Goal: Information Seeking & Learning: Learn about a topic

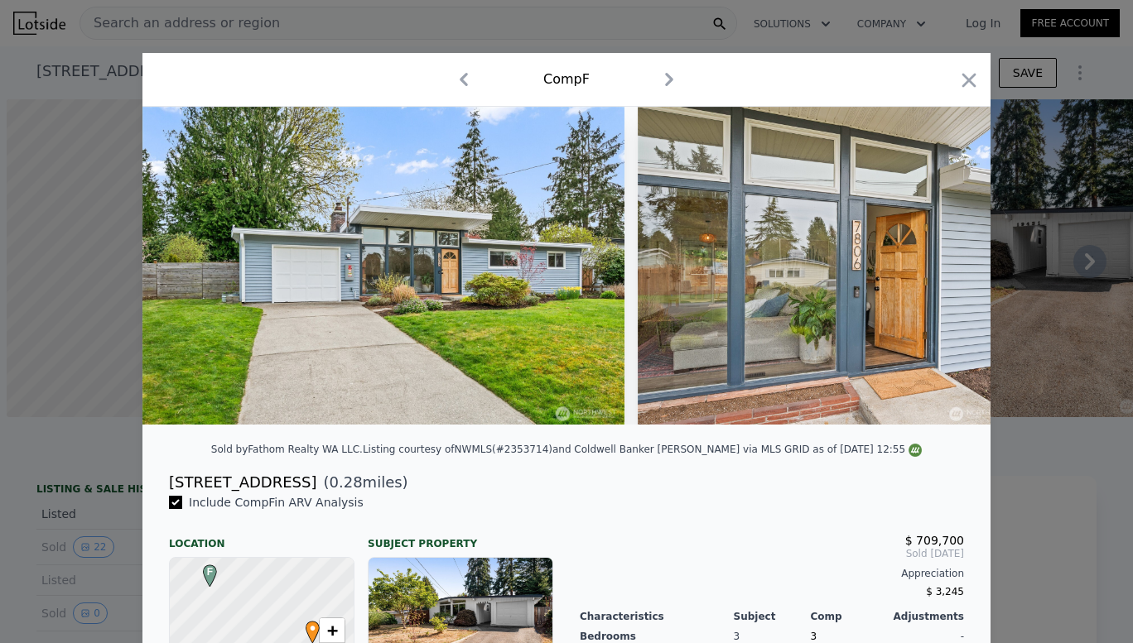
scroll to position [0, 7]
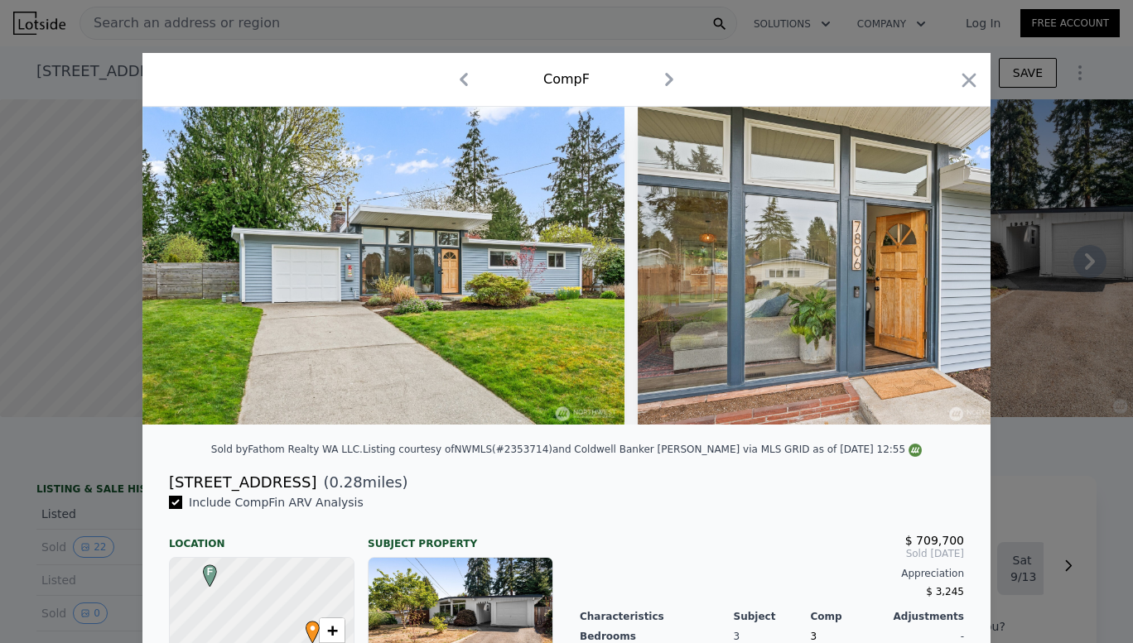
click at [962, 79] on icon "button" at bounding box center [969, 80] width 14 height 14
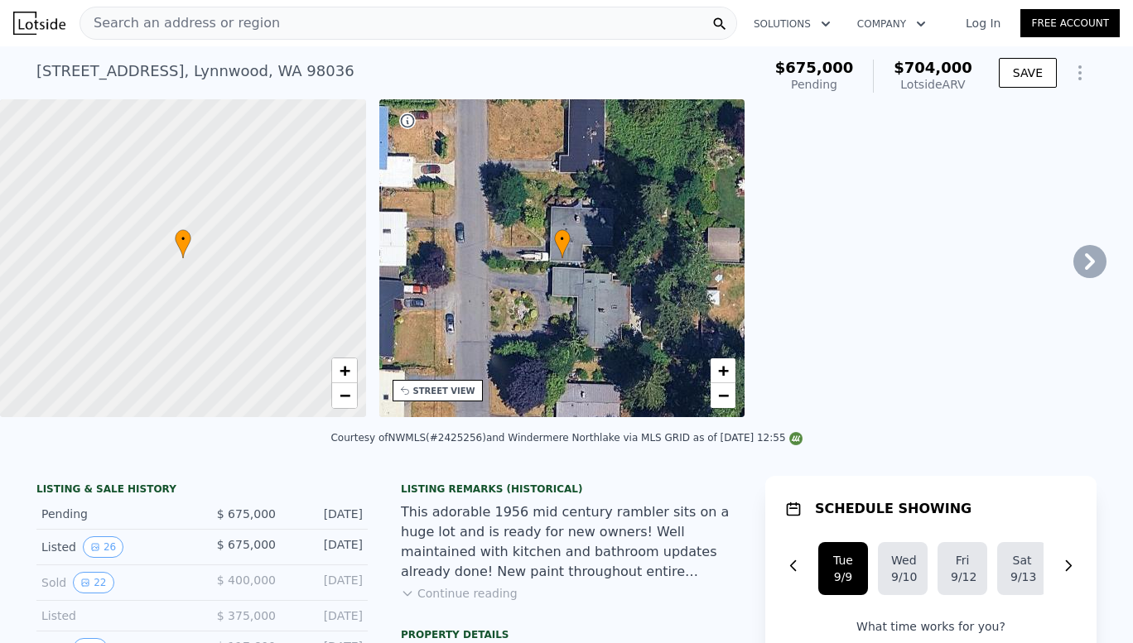
checkbox input "true"
type input "$ 704,000"
type input "-$ 69,189"
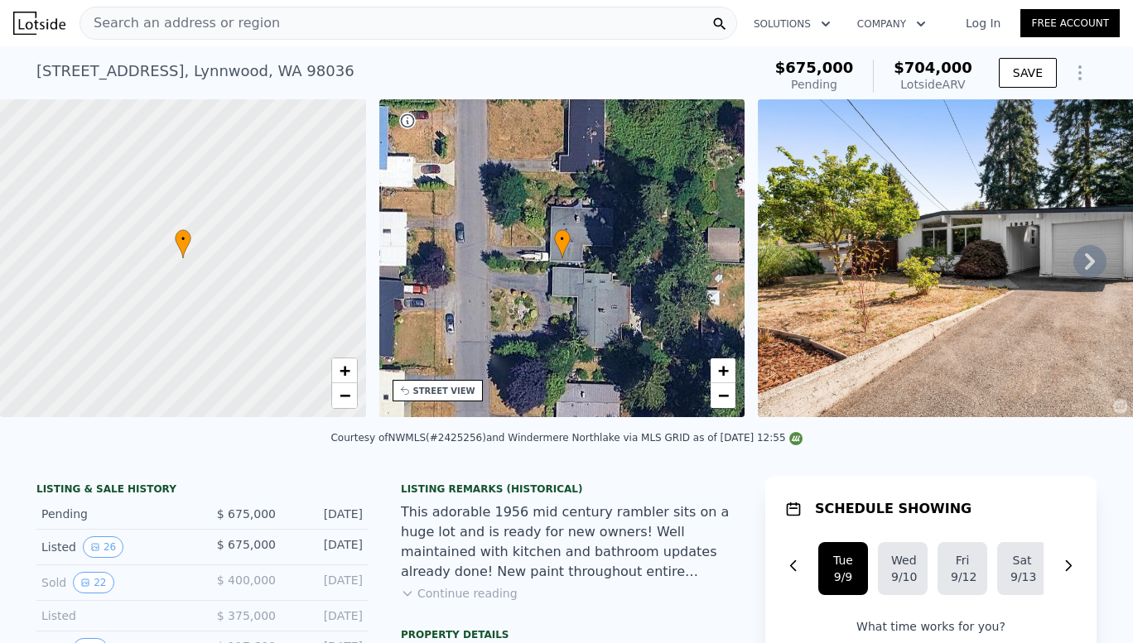
click at [433, 26] on div "Search an address or region" at bounding box center [407, 23] width 657 height 33
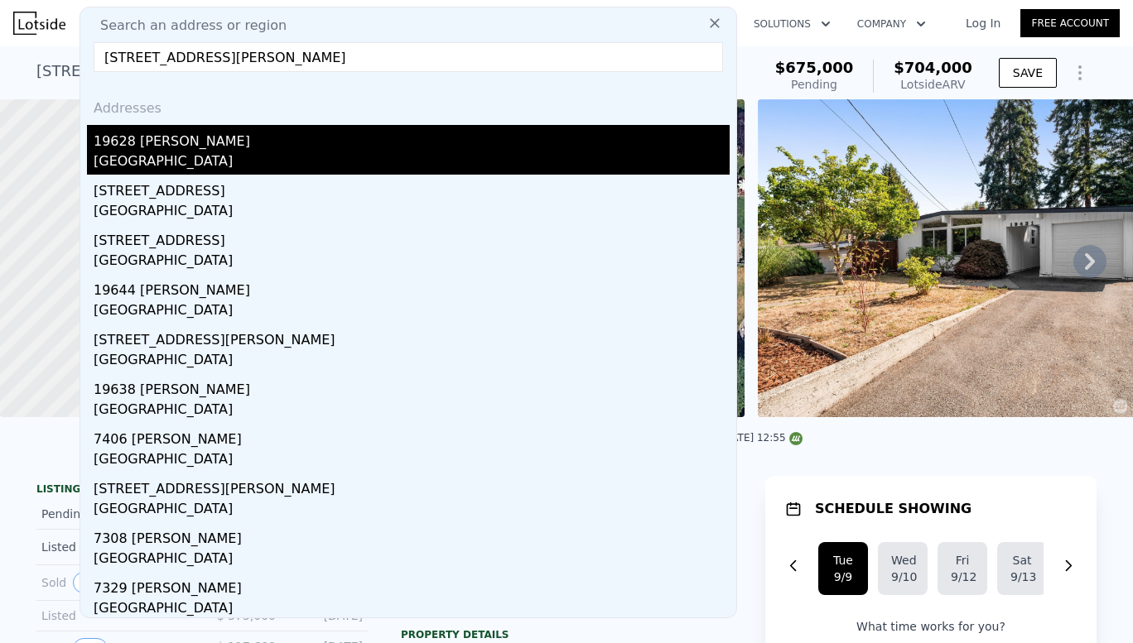
type input "[STREET_ADDRESS][PERSON_NAME]"
click at [157, 140] on div "19628 [PERSON_NAME]" at bounding box center [412, 138] width 636 height 26
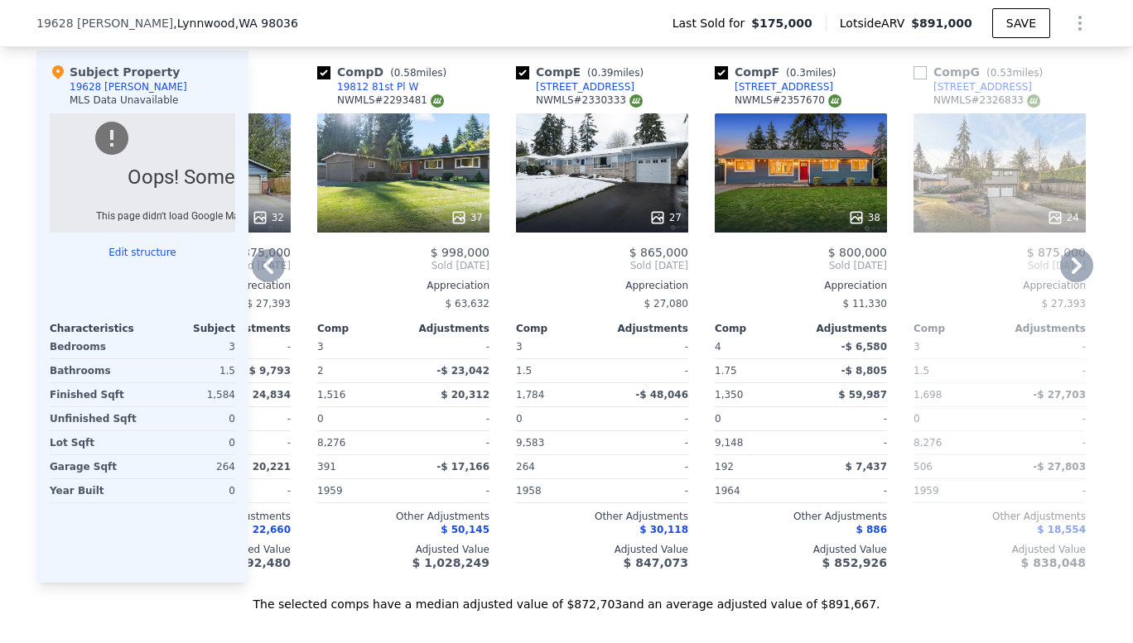
scroll to position [1619, 0]
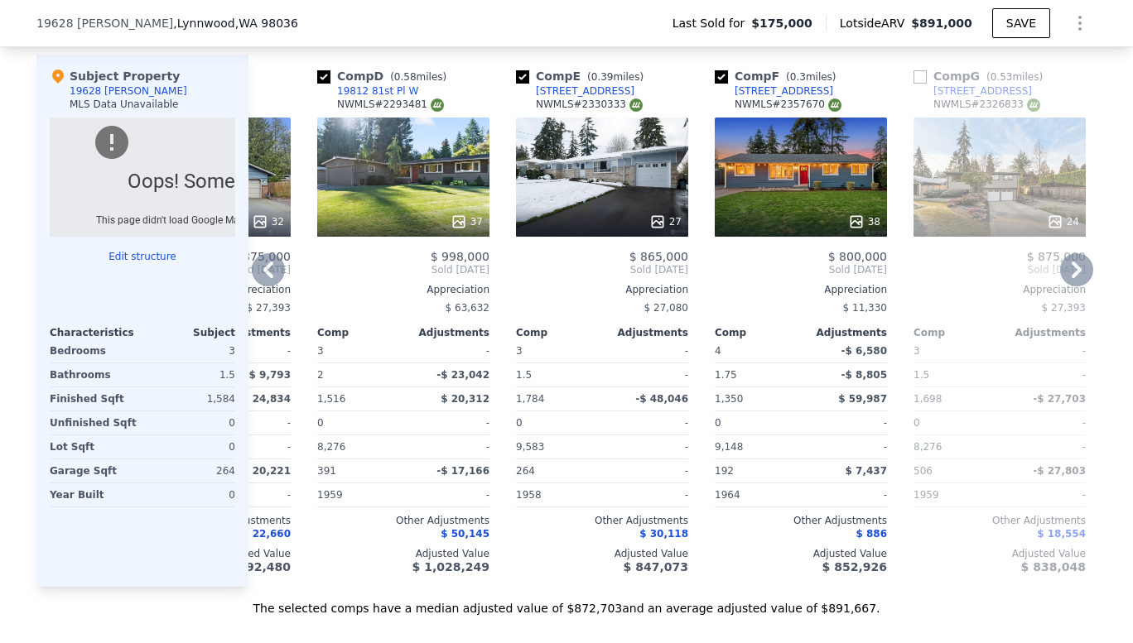
click at [654, 263] on span "$ 865,000" at bounding box center [658, 256] width 59 height 13
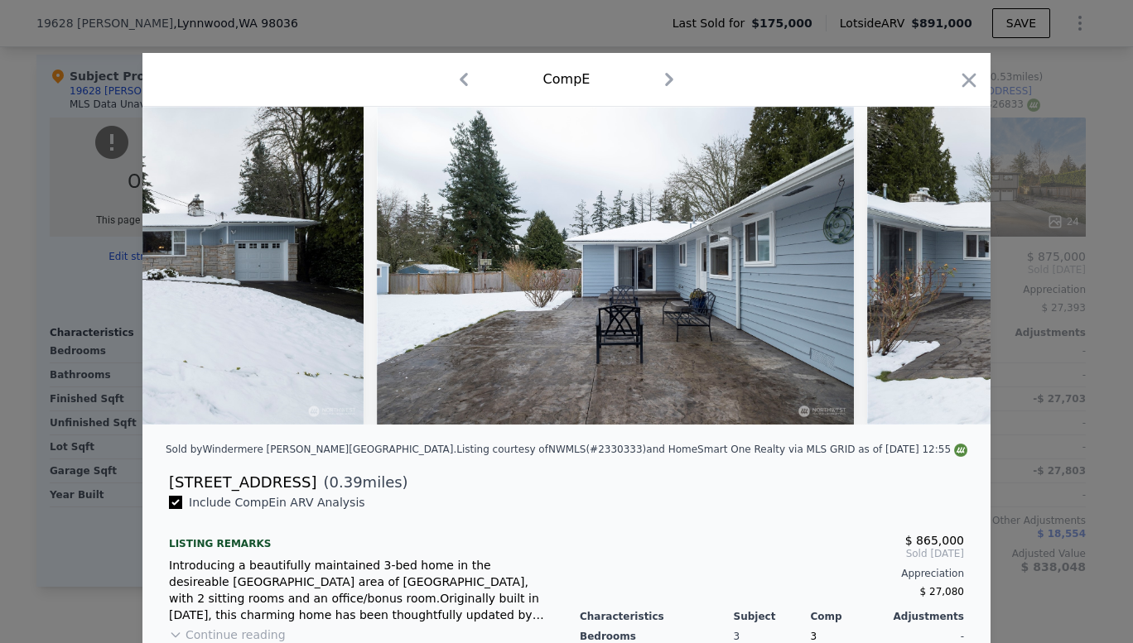
scroll to position [0, 10783]
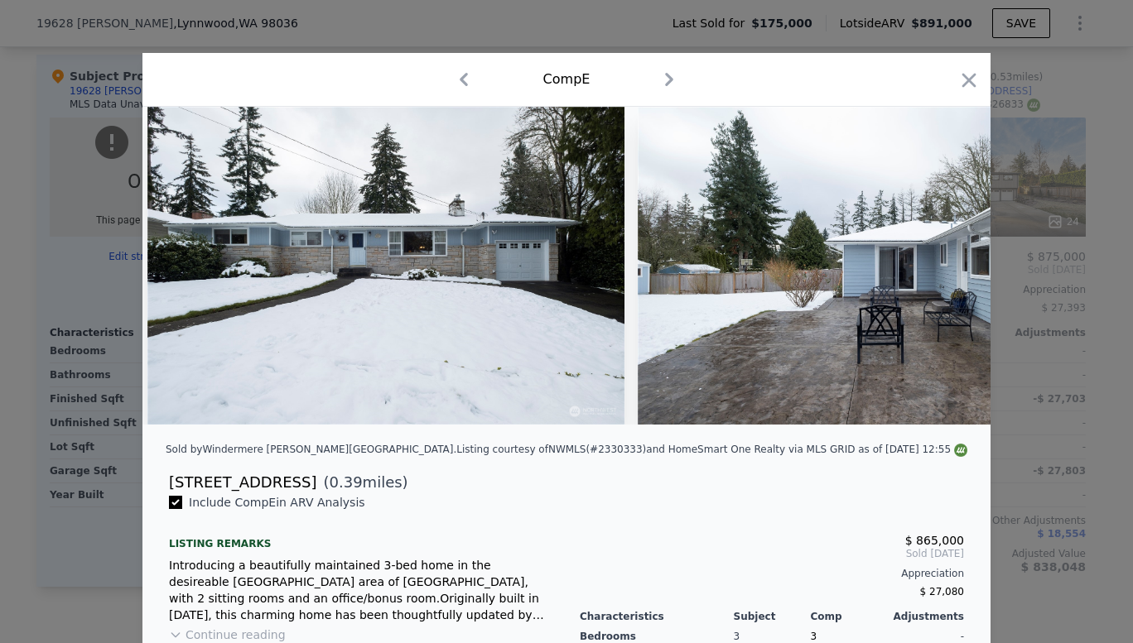
click at [212, 494] on div "[STREET_ADDRESS]" at bounding box center [242, 482] width 147 height 23
click at [957, 84] on icon "button" at bounding box center [968, 80] width 23 height 23
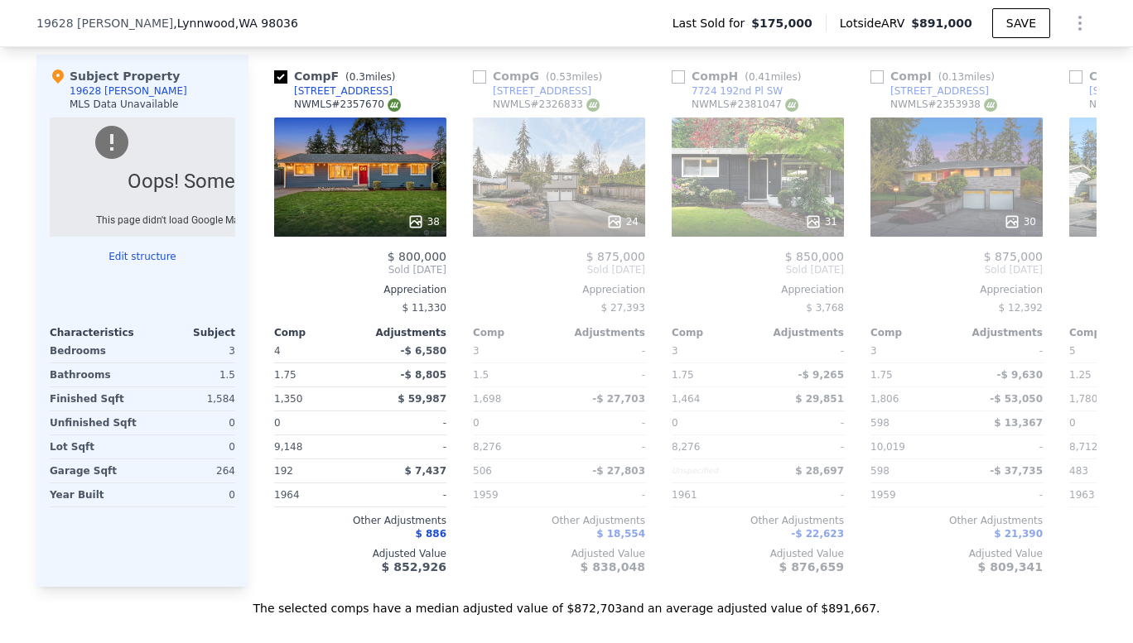
scroll to position [0, 990]
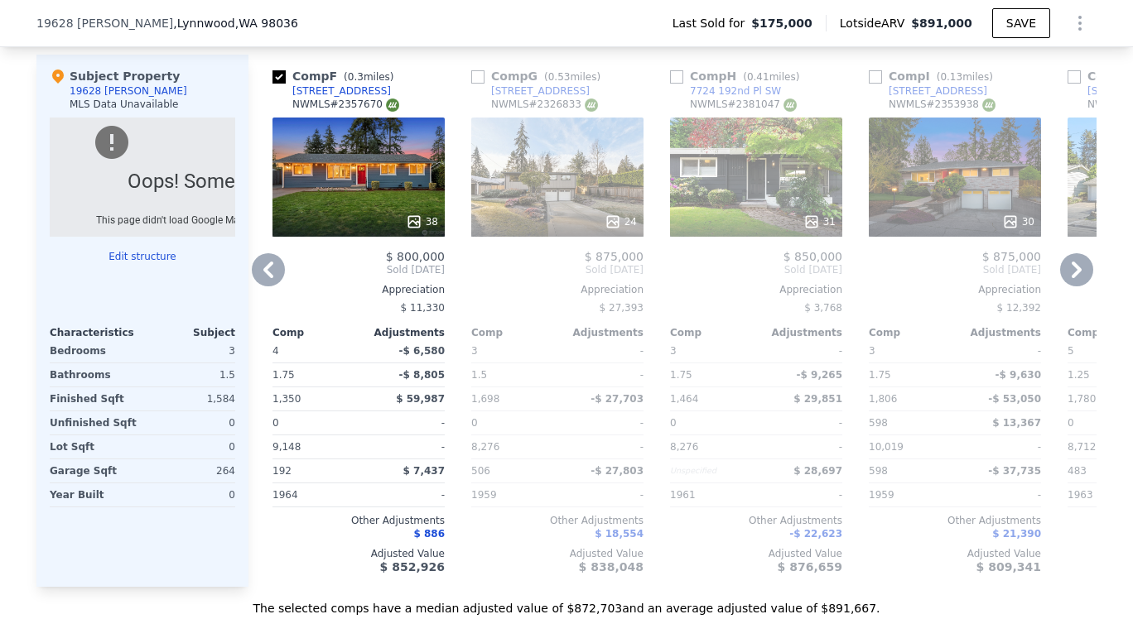
click at [810, 263] on span "$ 850,000" at bounding box center [812, 256] width 59 height 13
